Goal: Task Accomplishment & Management: Manage account settings

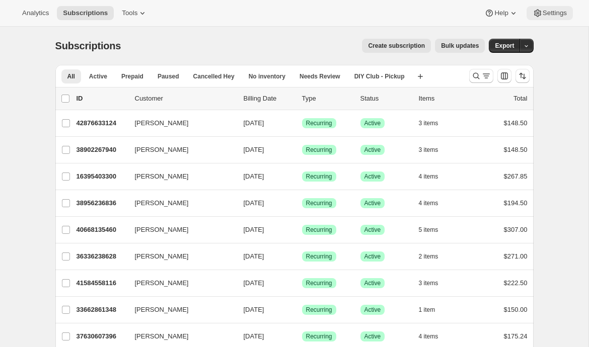
click at [556, 17] on span "Settings" at bounding box center [554, 13] width 24 height 8
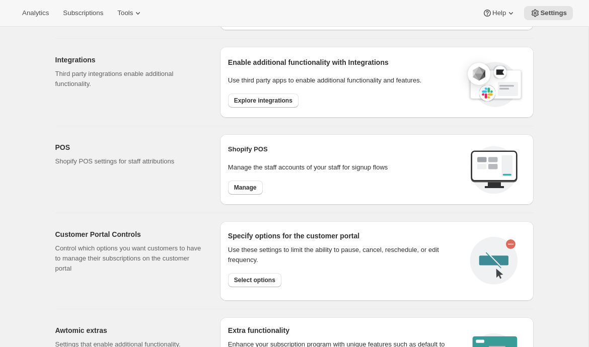
scroll to position [337, 0]
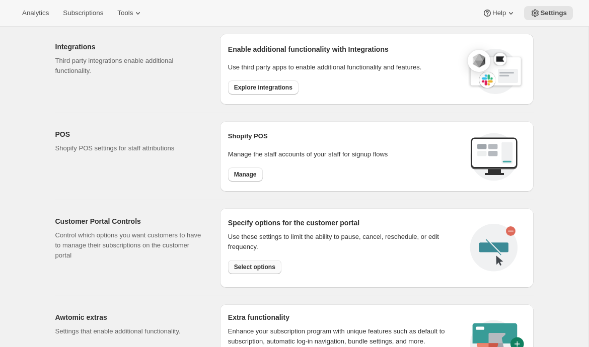
click at [234, 270] on span "Select options" at bounding box center [254, 267] width 41 height 8
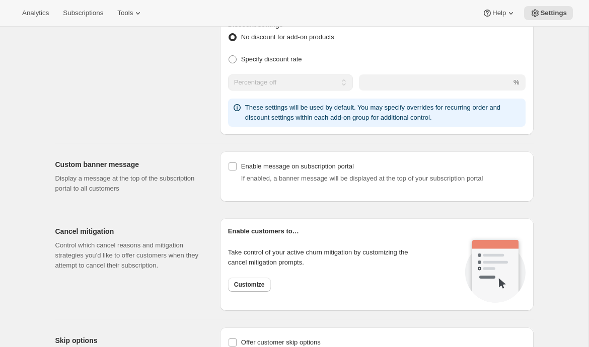
scroll to position [634, 0]
